Goal: Information Seeking & Learning: Learn about a topic

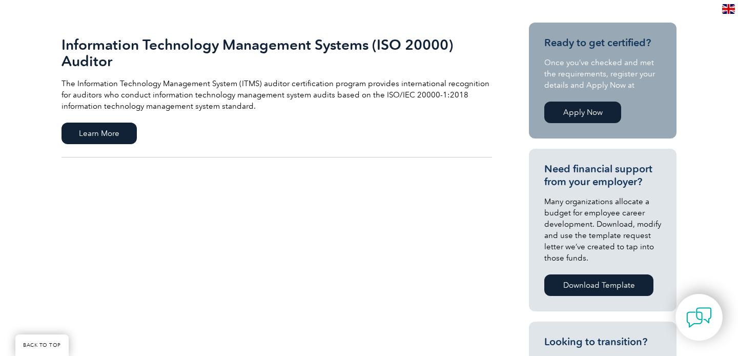
scroll to position [206, 0]
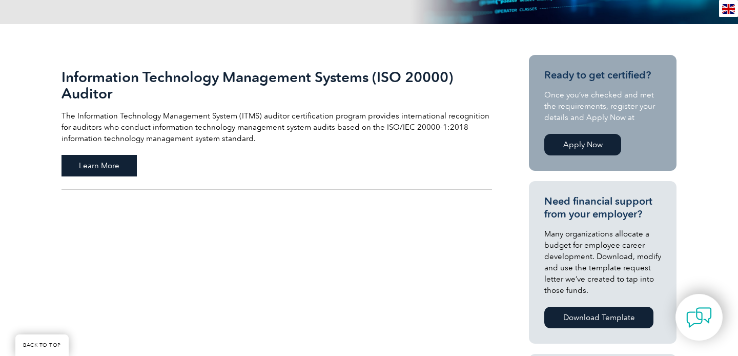
click at [113, 168] on span "Learn More" at bounding box center [98, 166] width 75 height 22
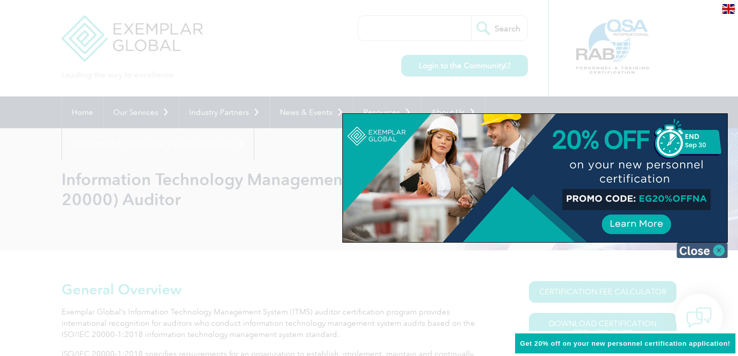
click at [721, 252] on img at bounding box center [701, 249] width 51 height 15
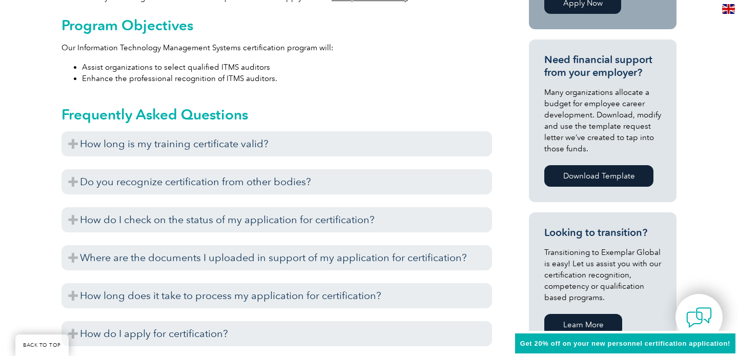
scroll to position [441, 0]
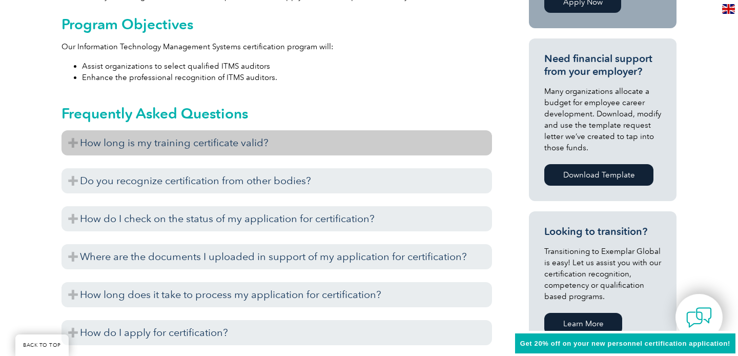
click at [176, 145] on h3 "How long is my training certificate valid?" at bounding box center [276, 142] width 430 height 25
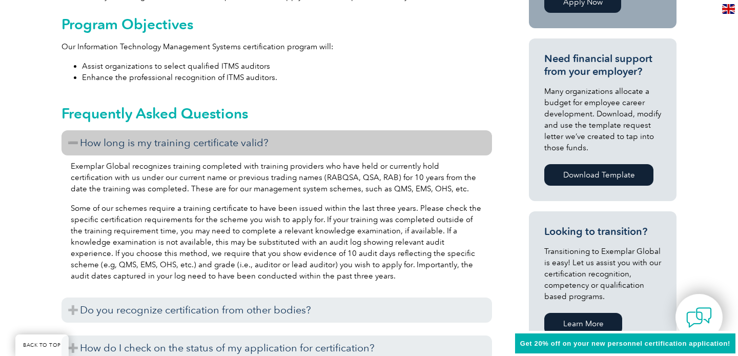
click at [176, 145] on h3 "How long is my training certificate valid?" at bounding box center [276, 142] width 430 height 25
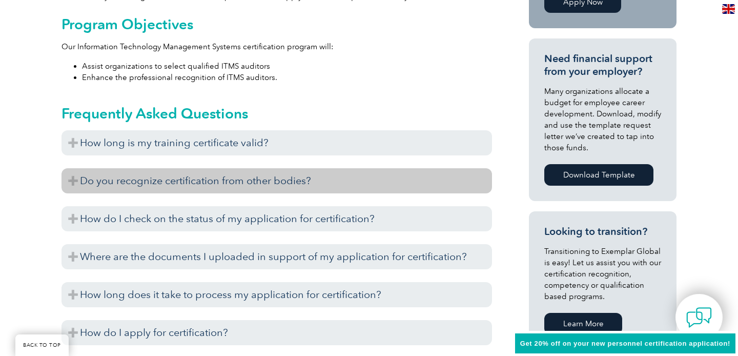
click at [180, 185] on h3 "Do you recognize certification from other bodies?" at bounding box center [276, 180] width 430 height 25
